Goal: Find specific page/section: Find specific page/section

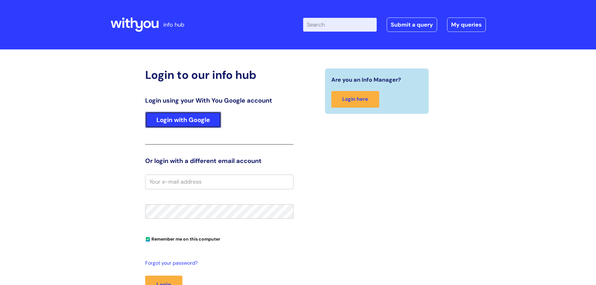
click at [174, 117] on link "Login with Google" at bounding box center [183, 120] width 76 height 16
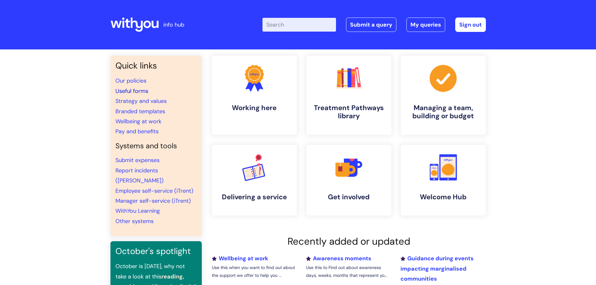
click at [139, 92] on link "Useful forms" at bounding box center [132, 91] width 33 height 8
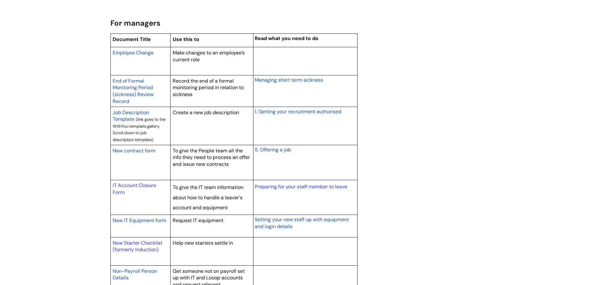
scroll to position [501, 0]
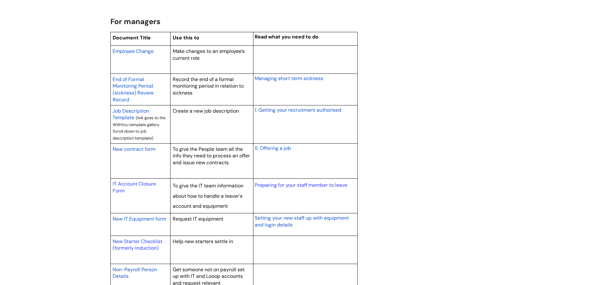
click at [146, 148] on span "New contract form" at bounding box center [134, 149] width 43 height 7
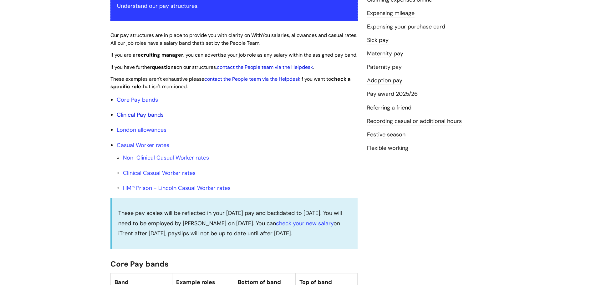
scroll to position [157, 0]
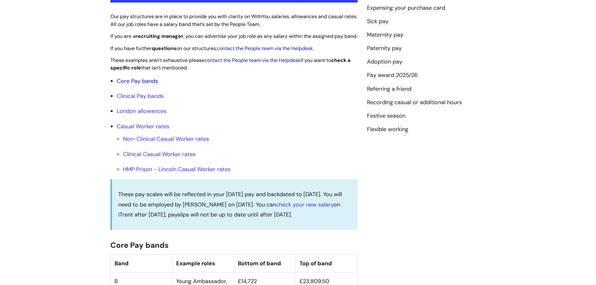
click at [149, 85] on link "Core Pay bands" at bounding box center [137, 81] width 41 height 8
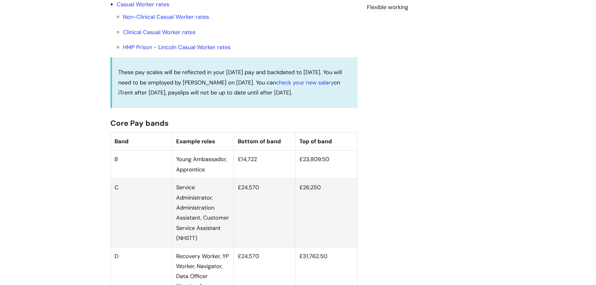
scroll to position [313, 0]
